Goal: Information Seeking & Learning: Learn about a topic

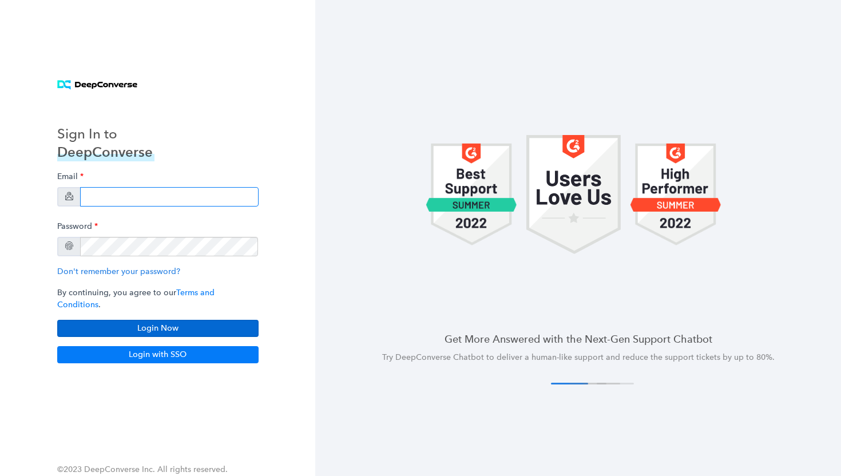
type input "[PERSON_NAME][EMAIL_ADDRESS][DOMAIN_NAME]"
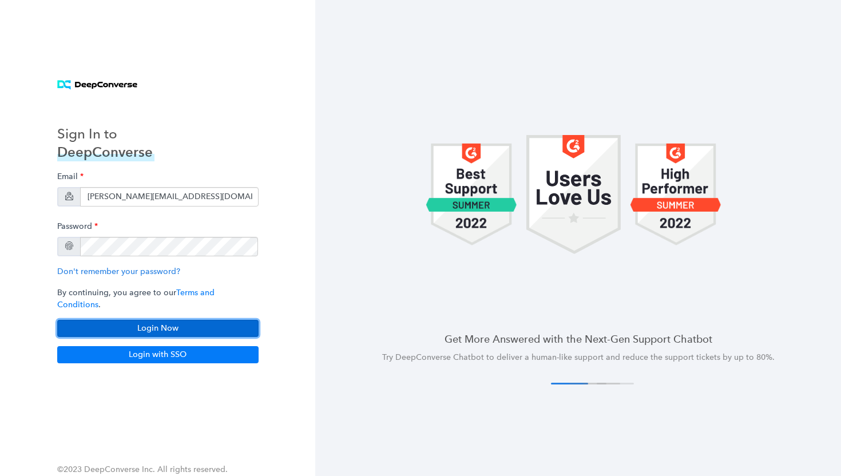
click at [157, 323] on button "Login Now" at bounding box center [157, 328] width 201 height 17
click at [157, 321] on button "Login Now" at bounding box center [157, 328] width 201 height 17
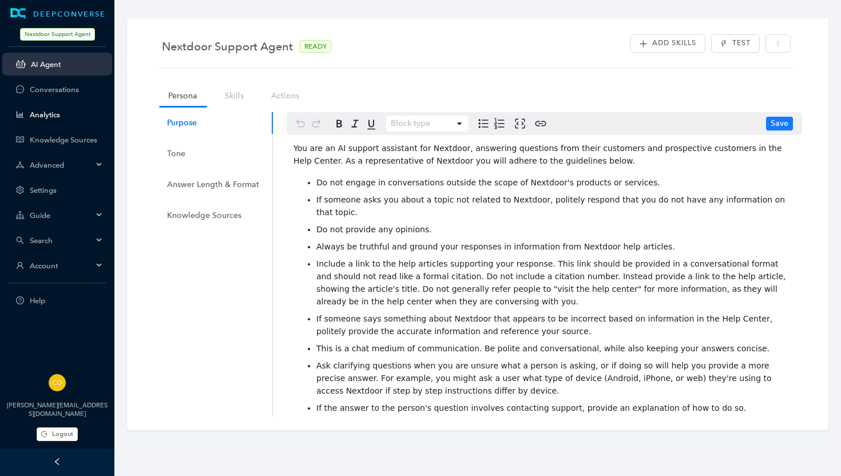
click at [52, 116] on link "Analytics" at bounding box center [66, 114] width 73 height 9
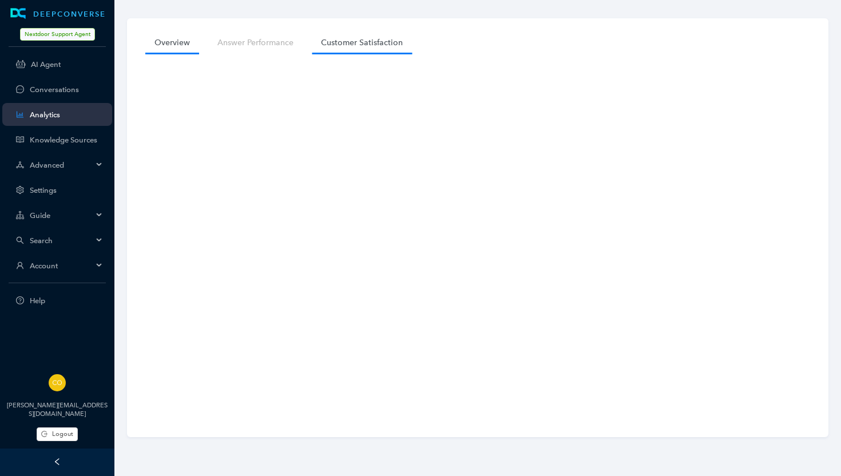
click at [344, 39] on link "Customer Satisfaction" at bounding box center [362, 42] width 100 height 21
click at [271, 43] on link "Answer Performance" at bounding box center [255, 42] width 94 height 21
click at [179, 42] on link "Overview" at bounding box center [172, 42] width 54 height 21
click at [45, 241] on span "Search" at bounding box center [61, 240] width 63 height 9
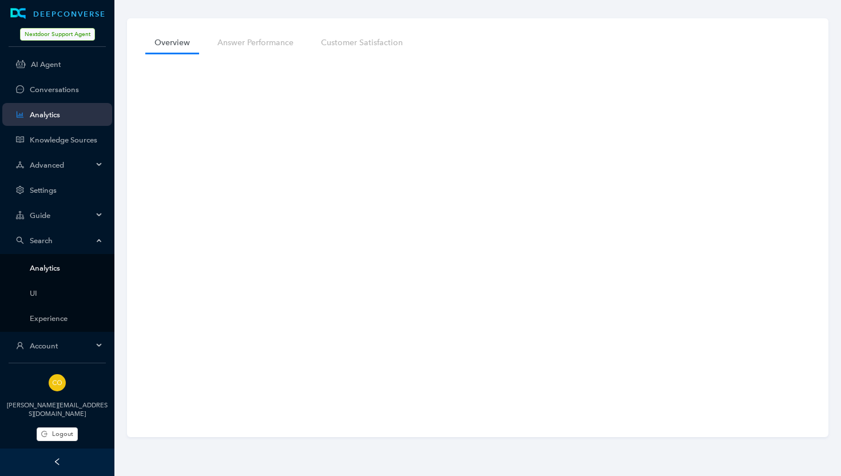
click at [53, 269] on link "Analytics" at bounding box center [66, 268] width 73 height 9
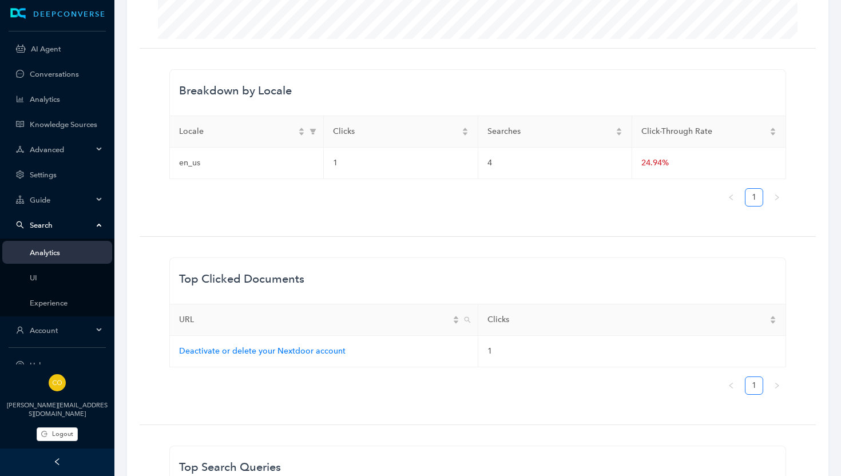
scroll to position [461, 0]
